Goal: Task Accomplishment & Management: Manage account settings

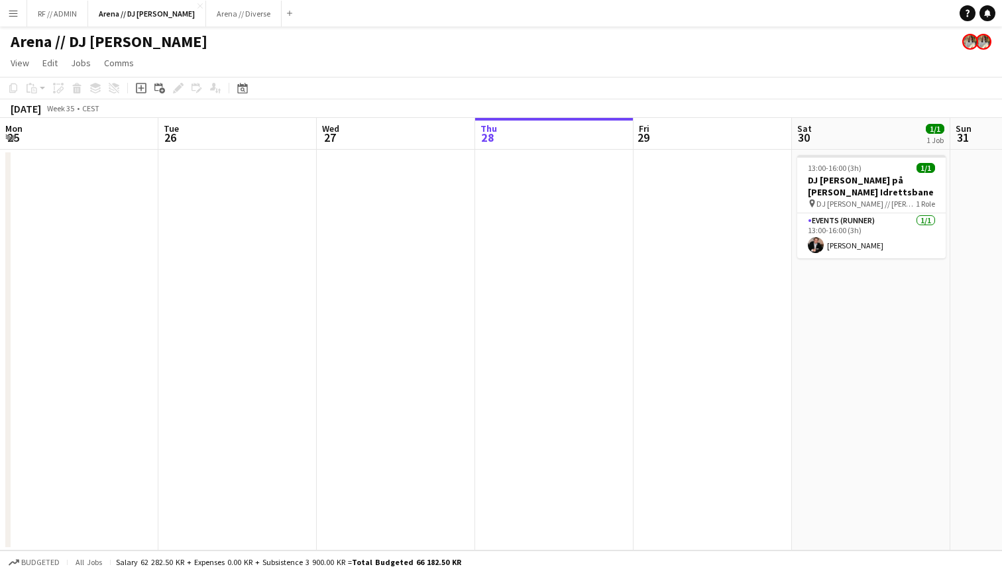
scroll to position [0, 317]
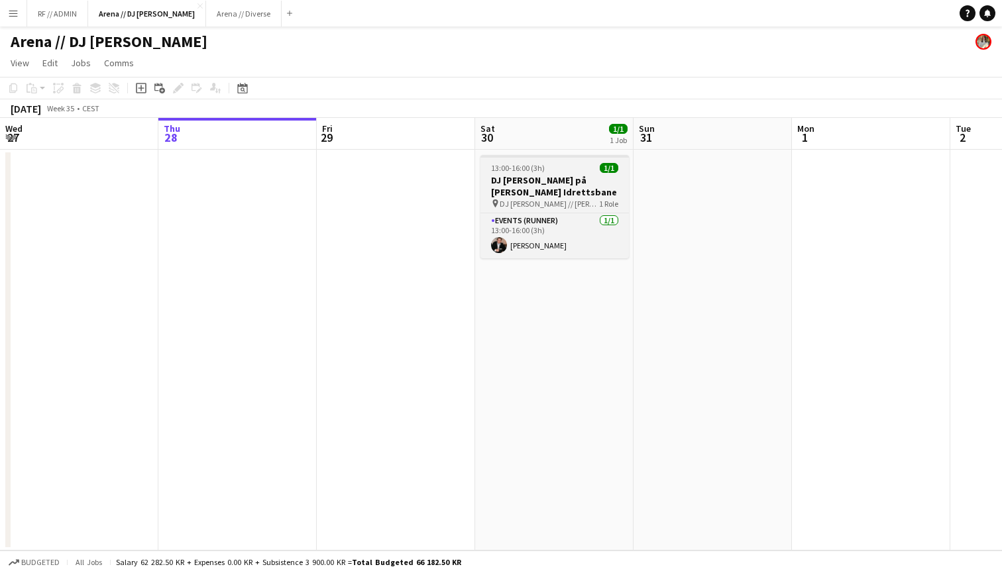
click at [575, 172] on div "13:00-16:00 (3h) 1/1" at bounding box center [555, 168] width 148 height 10
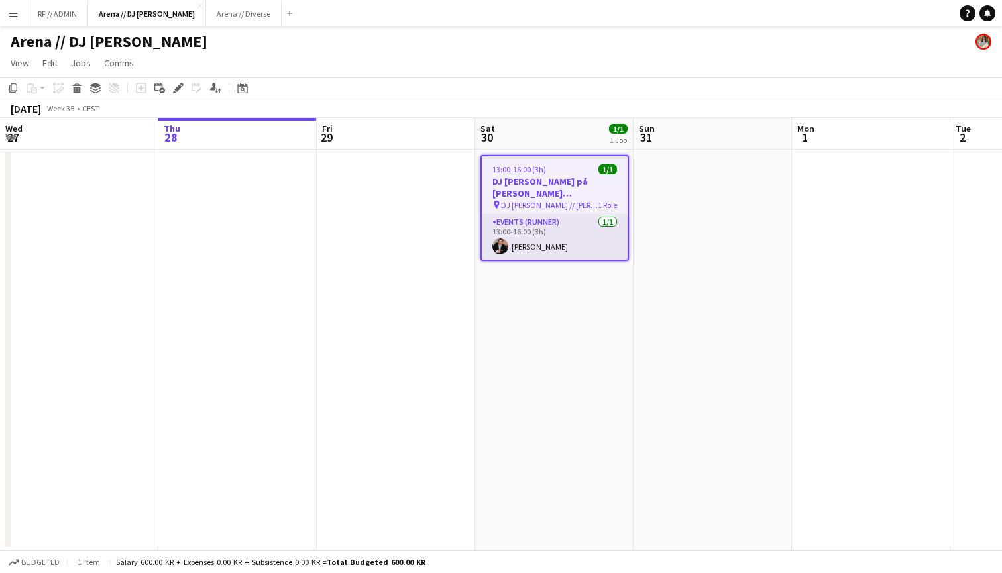
click at [561, 234] on app-card-role "Events (Runner) 1/1 13:00-16:00 (3h) Jørgen Vistung" at bounding box center [555, 237] width 146 height 45
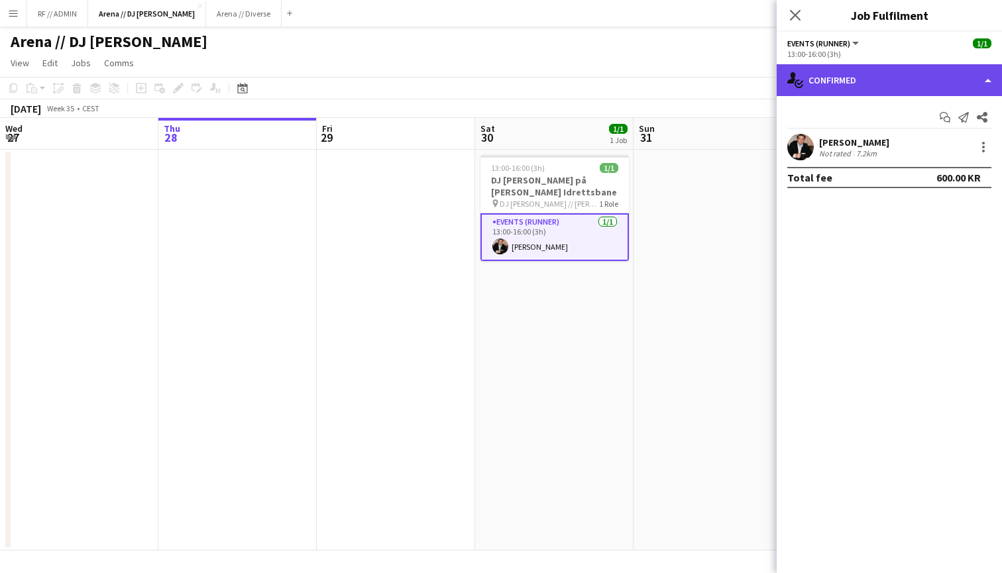
click at [952, 80] on div "single-neutral-actions-check-2 Confirmed" at bounding box center [889, 80] width 225 height 32
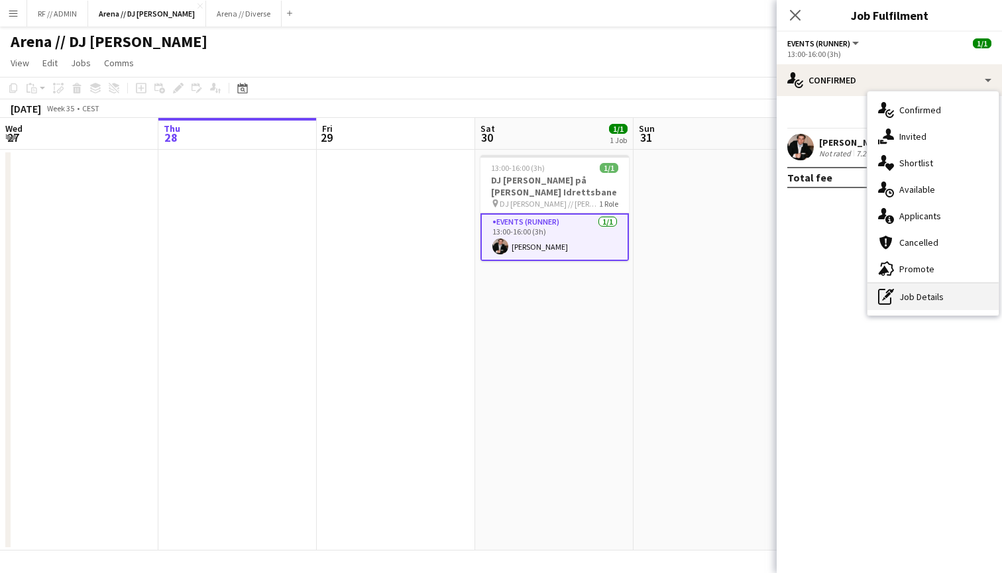
click at [922, 304] on div "pen-write Job Details" at bounding box center [933, 297] width 131 height 27
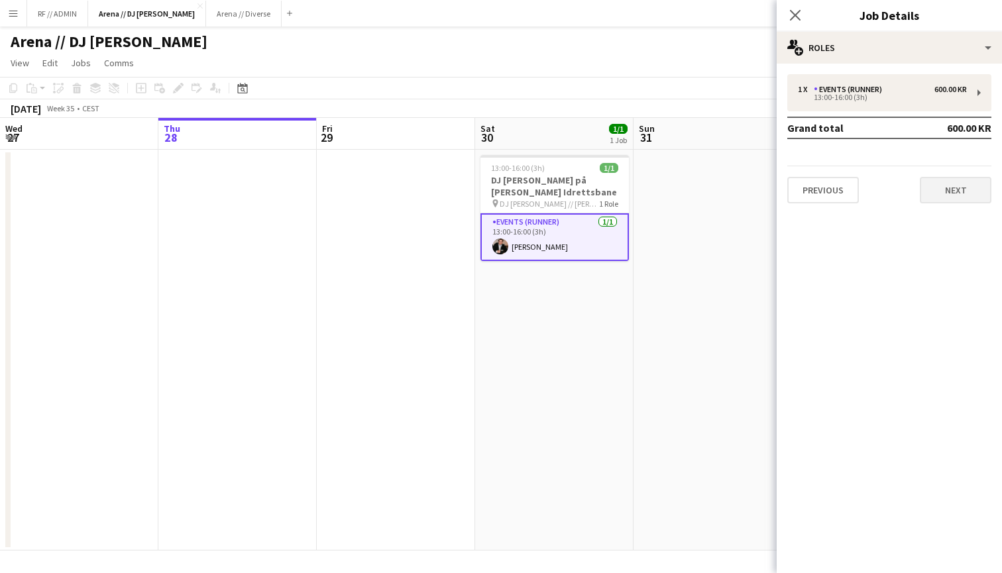
click at [952, 183] on button "Next" at bounding box center [956, 190] width 72 height 27
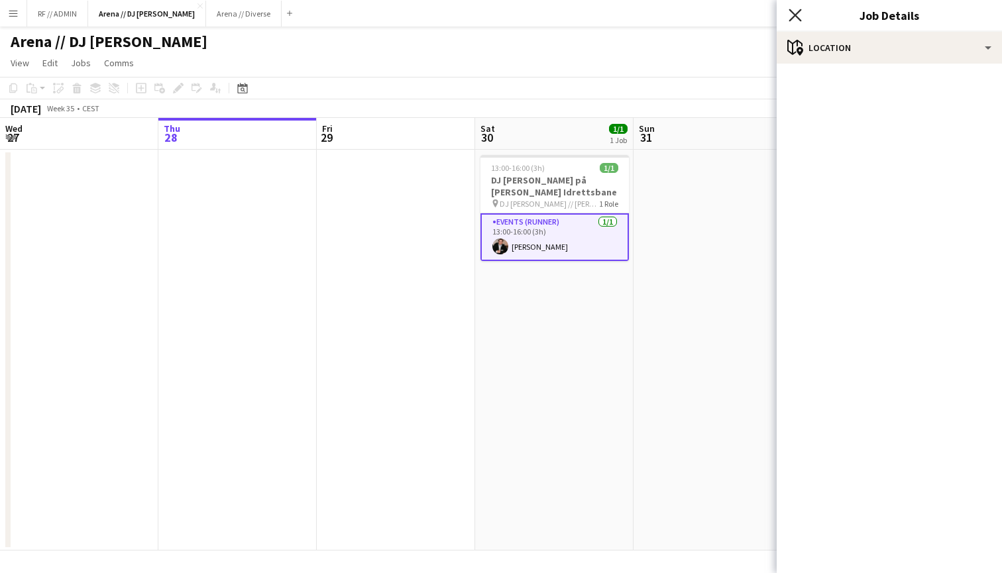
click at [795, 11] on icon "Close pop-in" at bounding box center [795, 15] width 13 height 13
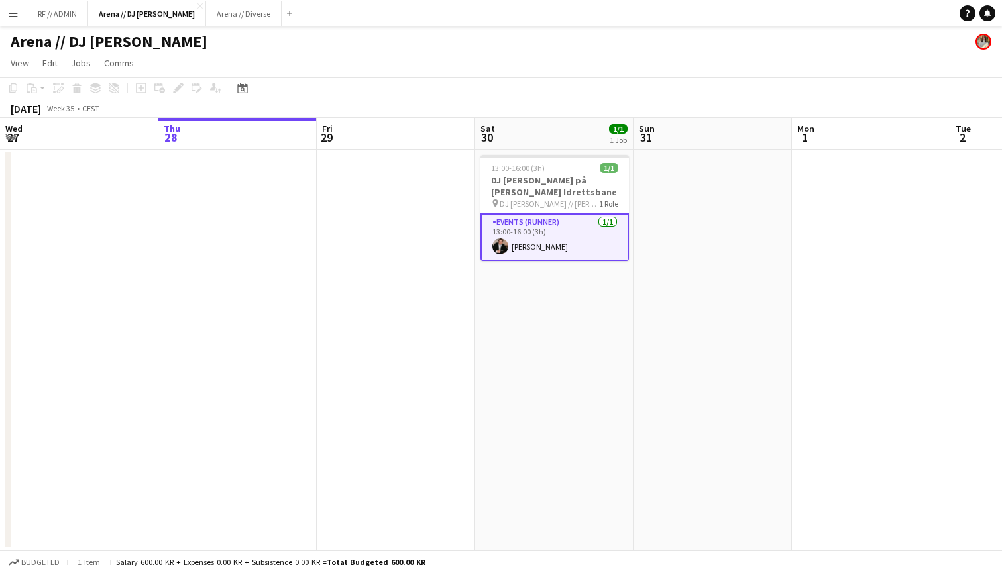
click at [559, 233] on app-card-role "Events (Runner) 1/1 13:00-16:00 (3h) Jørgen Vistung" at bounding box center [555, 237] width 148 height 48
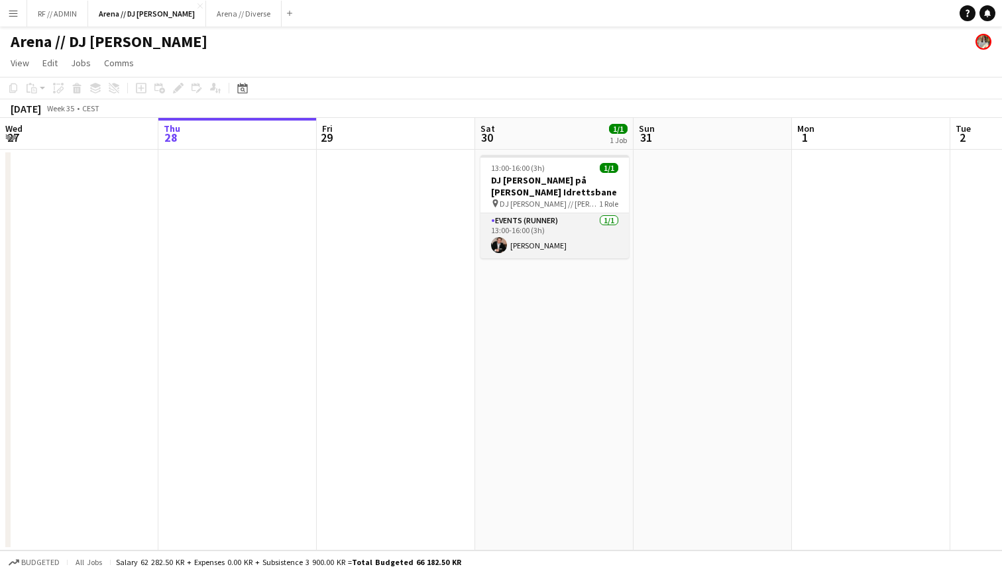
click at [585, 226] on app-card-role "Events (Runner) 1/1 13:00-16:00 (3h) Jørgen Vistung" at bounding box center [555, 235] width 148 height 45
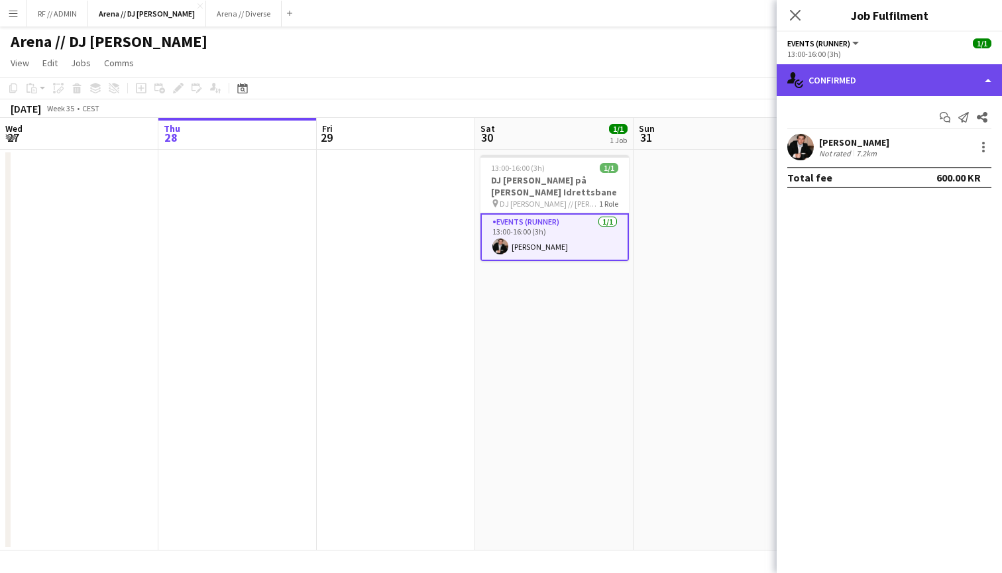
click at [958, 72] on div "single-neutral-actions-check-2 Confirmed" at bounding box center [889, 80] width 225 height 32
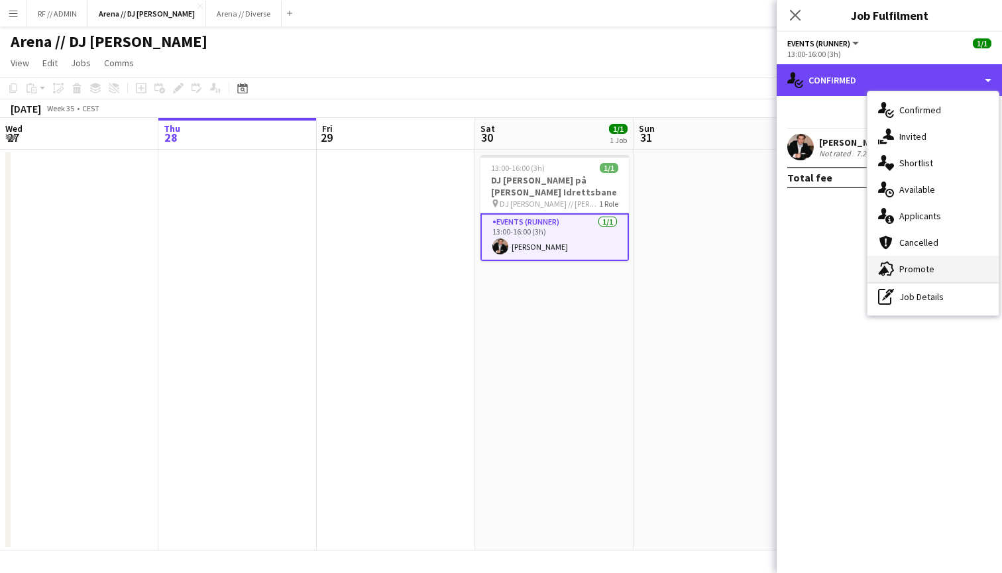
scroll to position [0, 0]
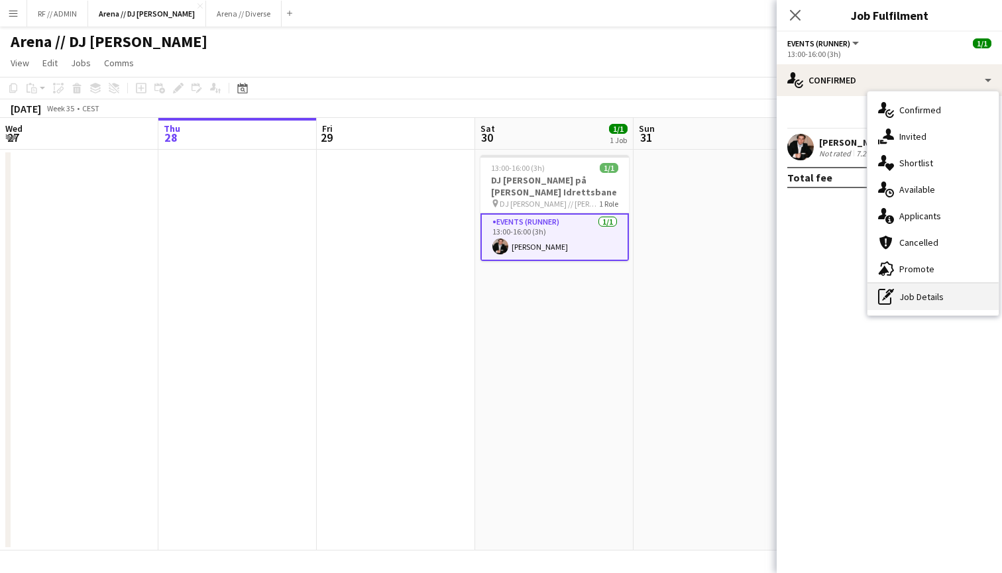
click at [926, 292] on div "pen-write Job Details" at bounding box center [933, 297] width 131 height 27
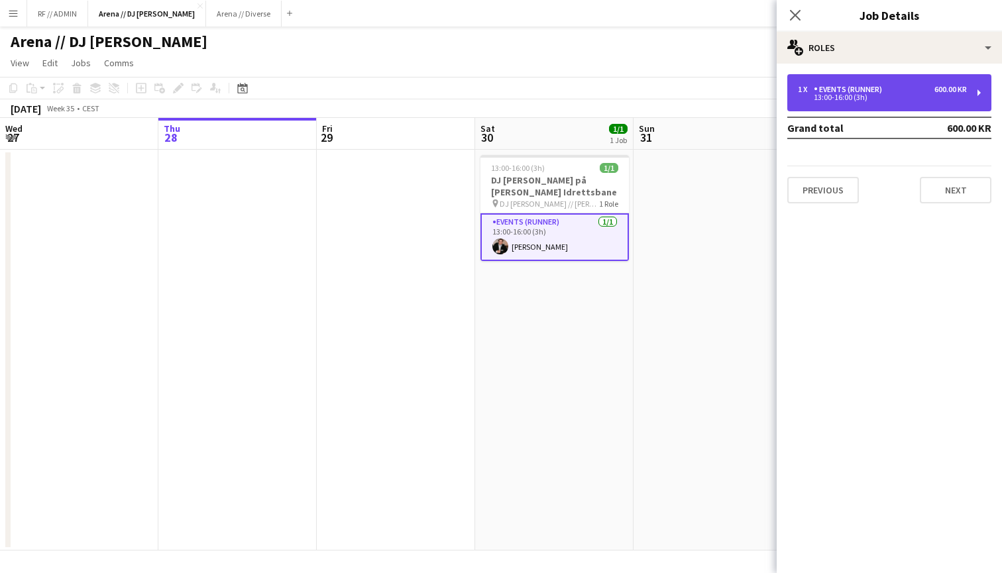
click at [972, 96] on div "1 x Events (Runner) 600.00 KR 13:00-16:00 (3h)" at bounding box center [889, 92] width 204 height 37
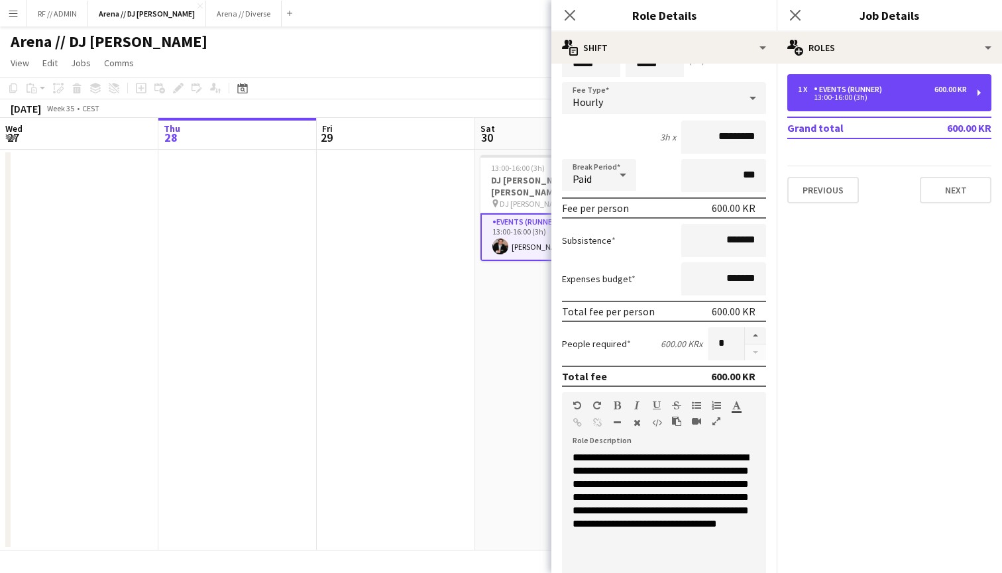
scroll to position [98, 0]
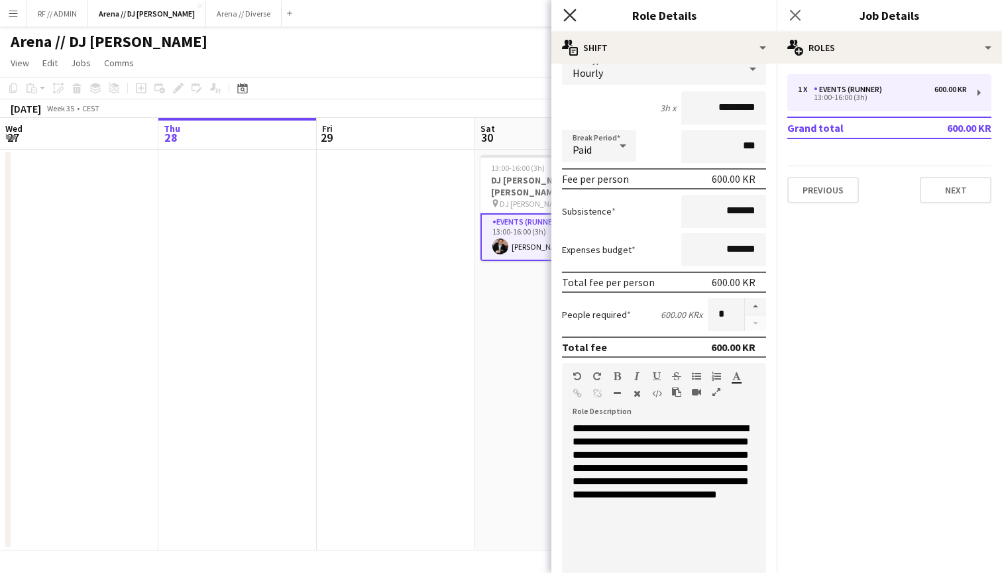
click at [573, 14] on icon "Close pop-in" at bounding box center [569, 15] width 13 height 13
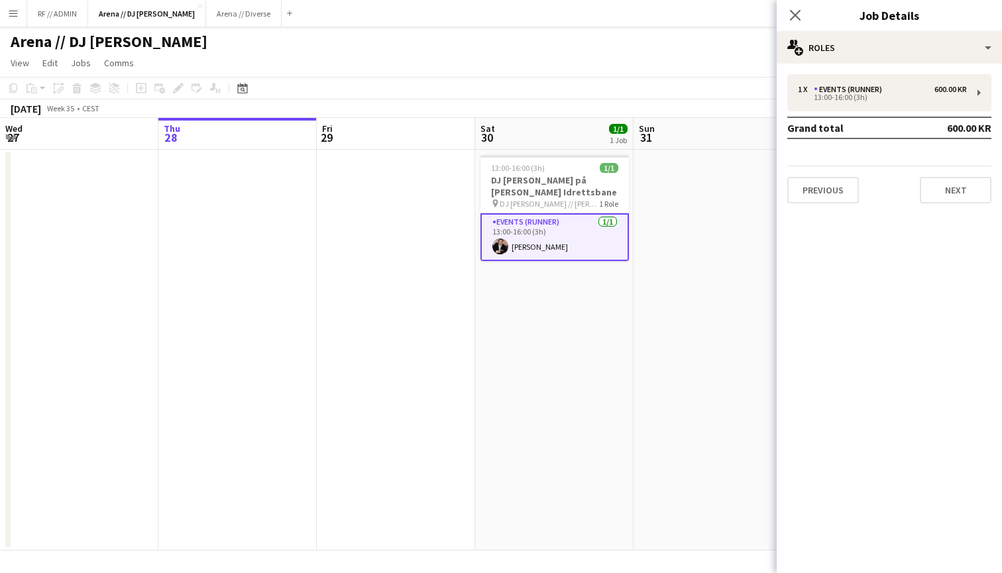
click at [798, 23] on div "Close pop-in" at bounding box center [795, 15] width 37 height 30
click at [795, 17] on icon "Close pop-in" at bounding box center [795, 15] width 13 height 13
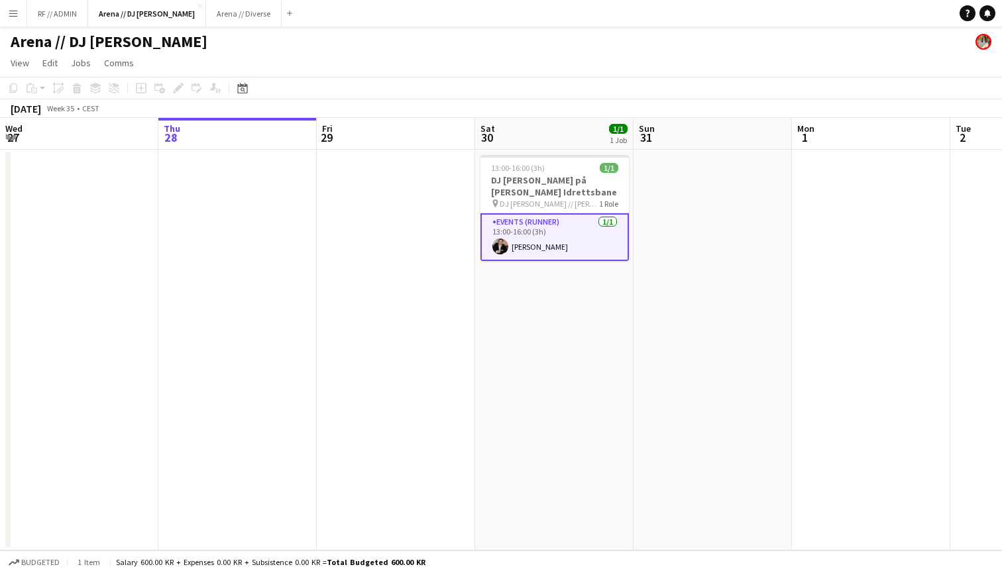
click at [642, 294] on app-date-cell at bounding box center [713, 350] width 158 height 401
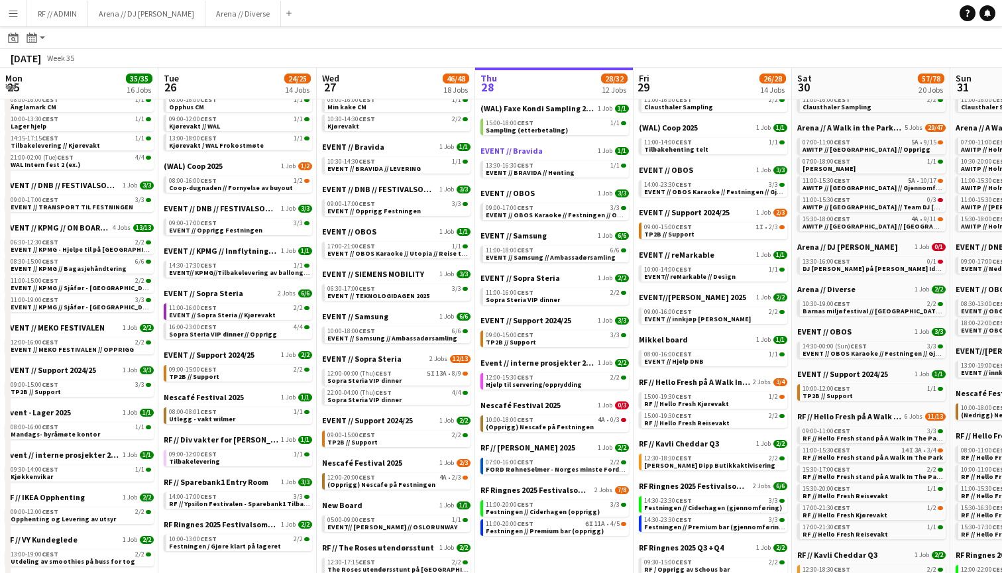
scroll to position [0, 276]
